Goal: Find specific page/section: Find specific page/section

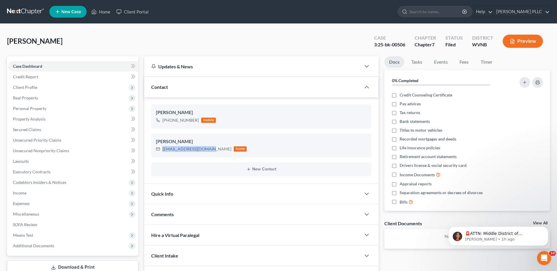
click at [35, 14] on link at bounding box center [26, 11] width 38 height 11
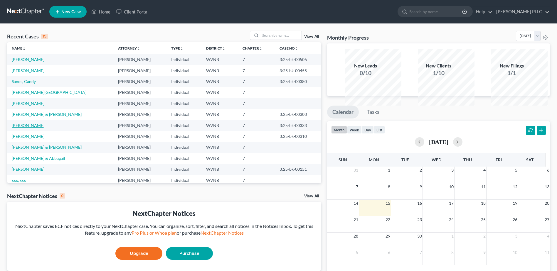
click at [41, 128] on link "[PERSON_NAME]" at bounding box center [28, 125] width 33 height 5
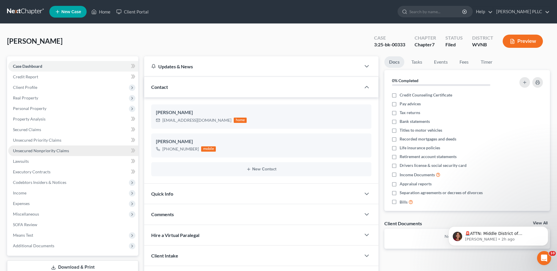
click at [63, 153] on span "Unsecured Nonpriority Claims" at bounding box center [41, 150] width 56 height 5
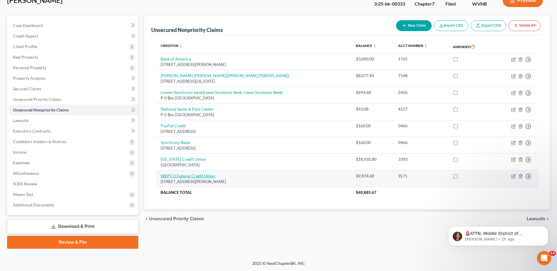
scroll to position [88, 0]
